Goal: Find specific page/section: Find specific page/section

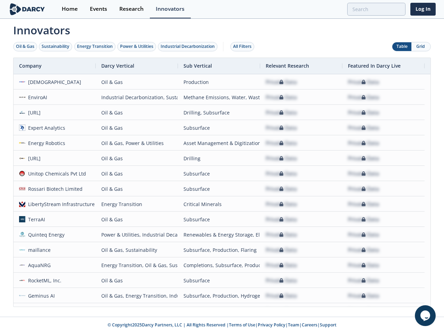
click at [25, 46] on div "Oil & Gas" at bounding box center [25, 46] width 18 height 6
click at [56, 46] on div "Sustainability" at bounding box center [56, 46] width 28 height 6
click at [95, 46] on div "Energy Transition" at bounding box center [95, 46] width 36 height 6
click at [137, 46] on div "Power & Utilities" at bounding box center [136, 46] width 33 height 6
click at [189, 46] on div "Industrial Decarbonization" at bounding box center [187, 46] width 54 height 6
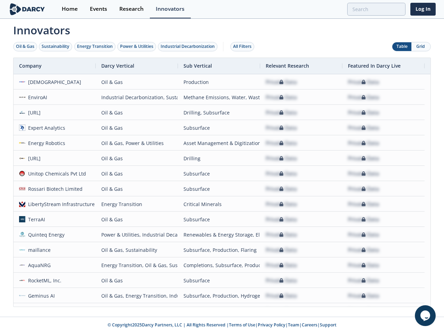
click at [244, 46] on div "All Filters" at bounding box center [242, 46] width 18 height 6
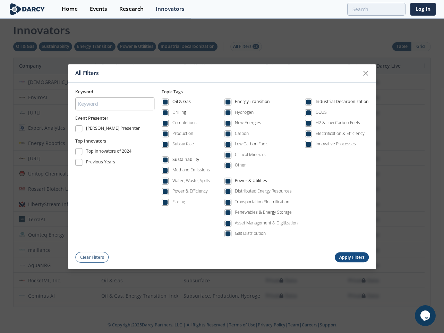
click at [401, 46] on div "All Filters Keyword Event Presenter [PERSON_NAME] Presenter Top Innovators Top …" at bounding box center [222, 166] width 444 height 333
